Goal: Information Seeking & Learning: Learn about a topic

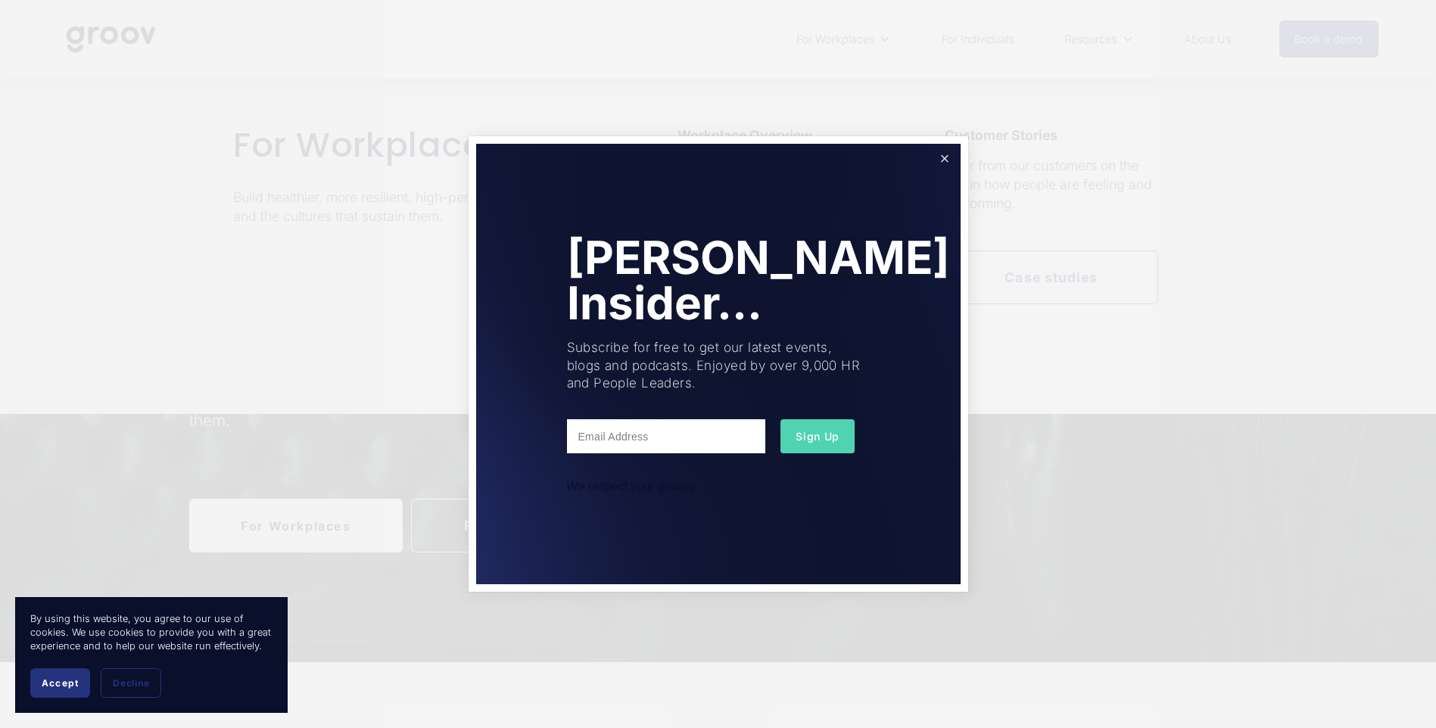
click at [943, 157] on link "Close" at bounding box center [944, 159] width 26 height 26
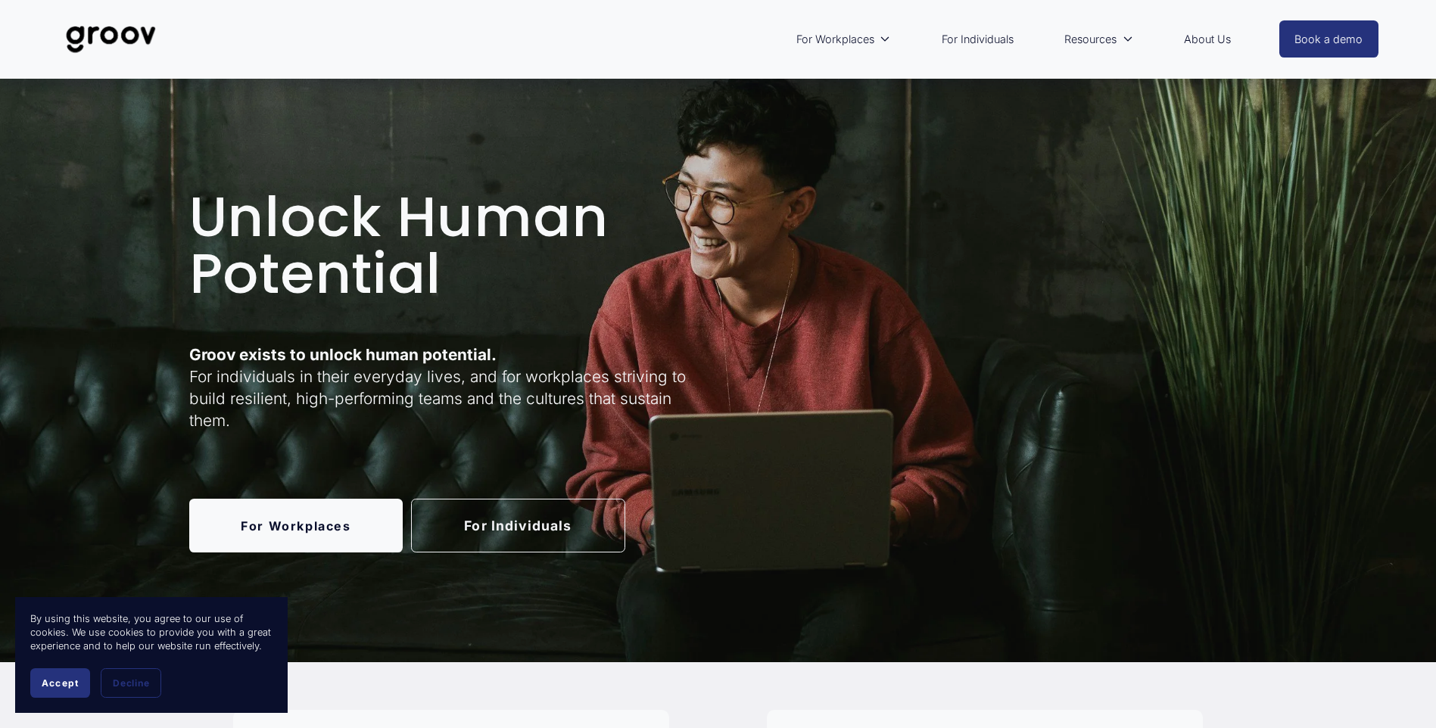
click at [990, 42] on link "For Individuals" at bounding box center [977, 39] width 87 height 35
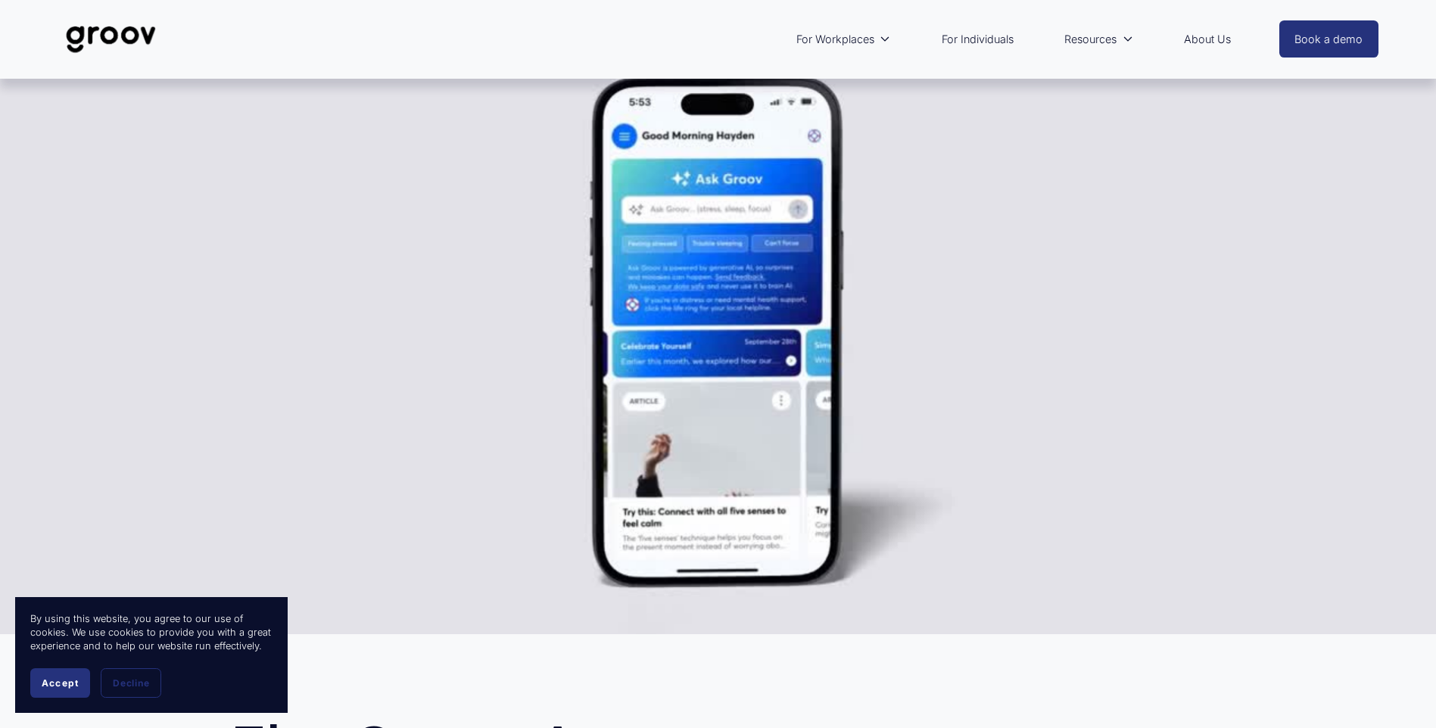
click at [68, 683] on span "Accept" at bounding box center [60, 682] width 37 height 11
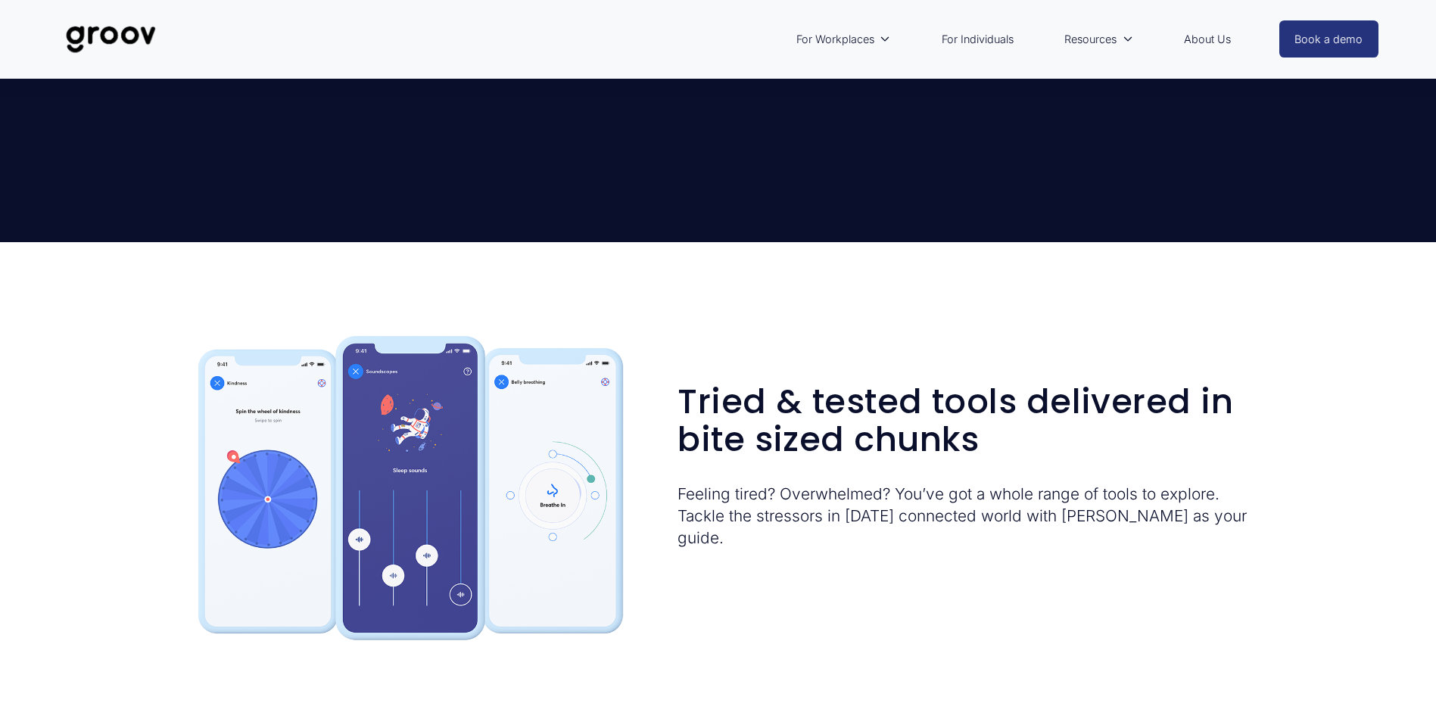
scroll to position [1968, 0]
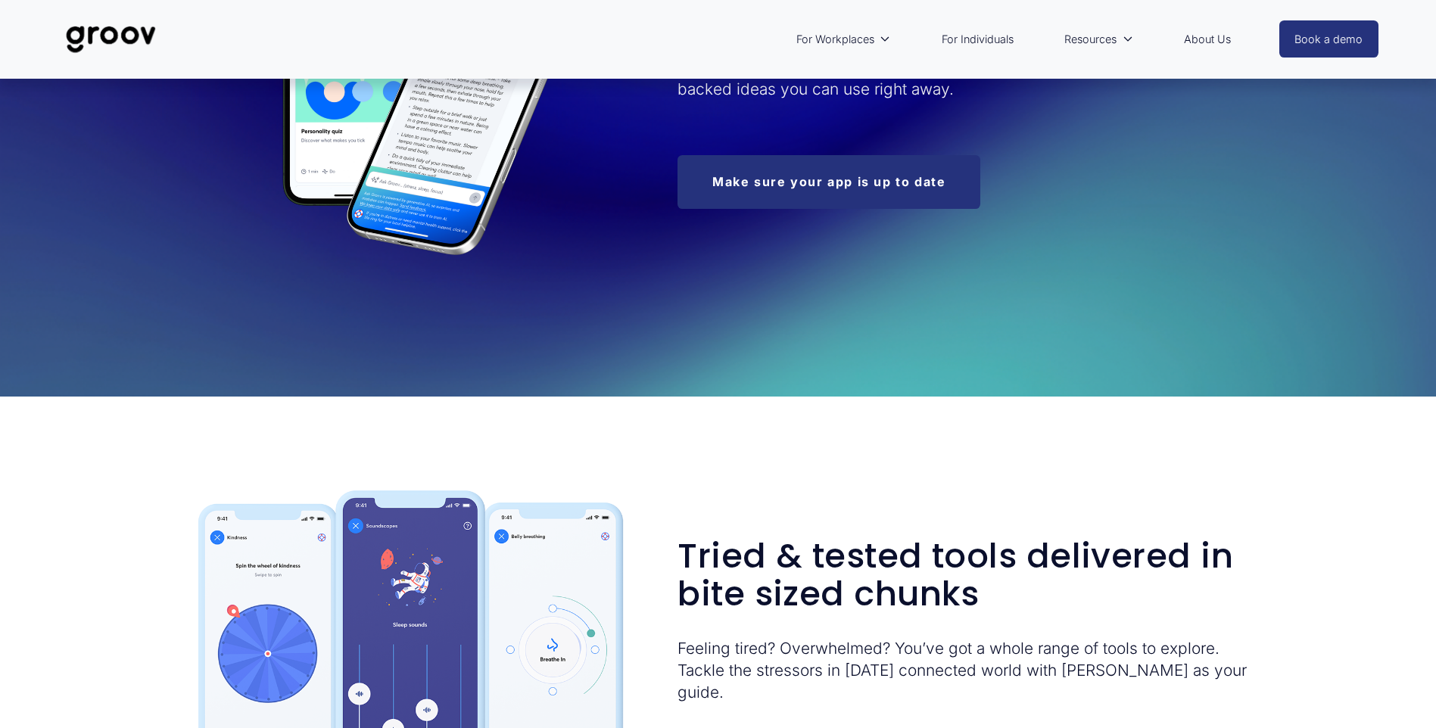
click at [1317, 667] on div "Tried & tested tools delivered in bite sized chunks Feeling tired? Overwhelmed?…" at bounding box center [718, 642] width 1436 height 396
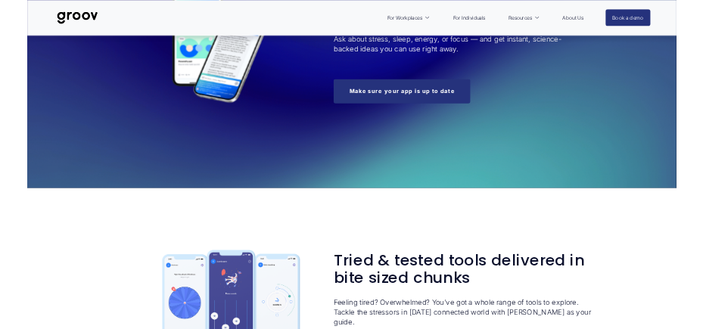
scroll to position [1974, 0]
